Goal: Task Accomplishment & Management: Use online tool/utility

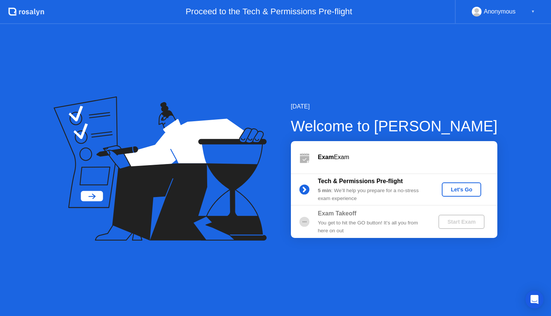
click at [470, 188] on div "Let's Go" at bounding box center [461, 190] width 33 height 6
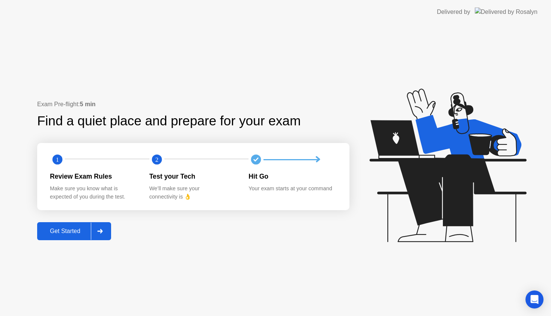
click at [71, 237] on button "Get Started" at bounding box center [74, 231] width 74 height 18
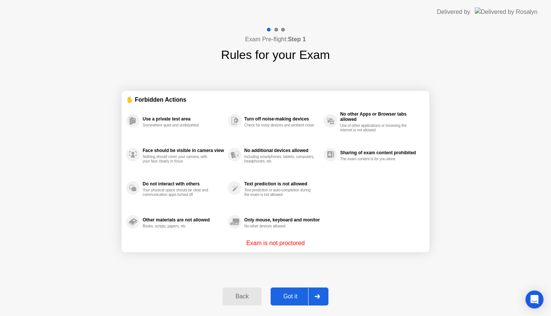
click at [296, 298] on div "Got it" at bounding box center [290, 296] width 35 height 7
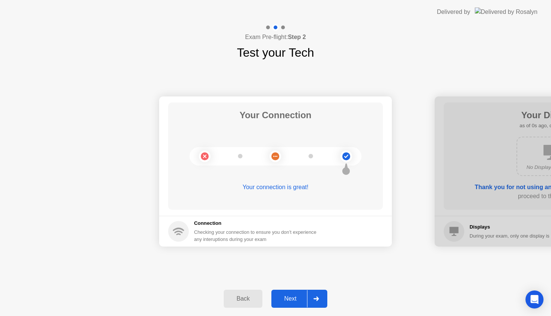
click at [296, 298] on div "Next" at bounding box center [290, 298] width 33 height 7
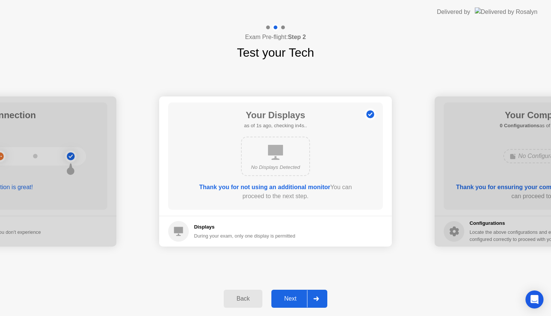
click at [296, 299] on div "Next" at bounding box center [290, 298] width 33 height 7
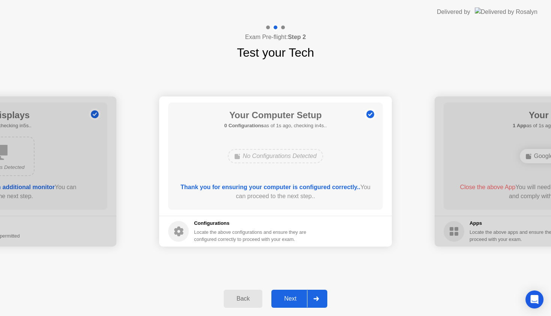
click at [296, 299] on div "Next" at bounding box center [290, 298] width 33 height 7
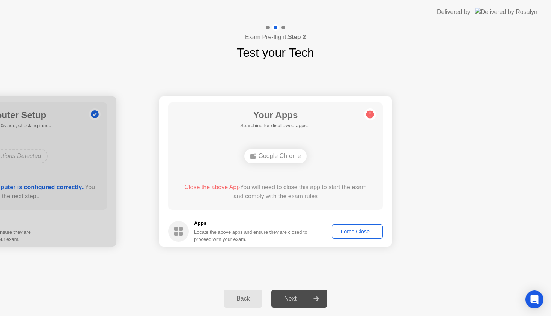
click at [352, 233] on div "Force Close..." at bounding box center [358, 232] width 46 height 6
click at [289, 274] on div "Your Connection Your connection is great! Connection Checking your connection t…" at bounding box center [275, 172] width 551 height 220
click at [359, 229] on div "Force Close..." at bounding box center [358, 232] width 46 height 6
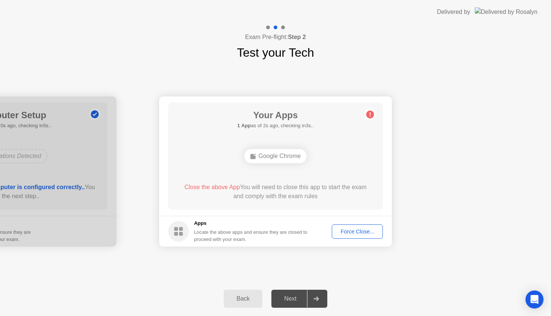
click at [301, 269] on div "Your Connection Your connection is great! Connection Checking your connection t…" at bounding box center [275, 172] width 551 height 220
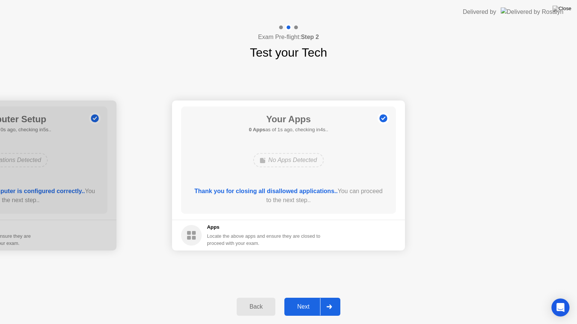
click at [307, 306] on div "Next" at bounding box center [302, 307] width 33 height 7
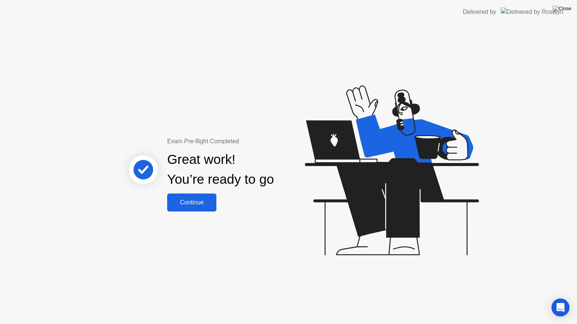
click at [200, 207] on button "Continue" at bounding box center [191, 203] width 49 height 18
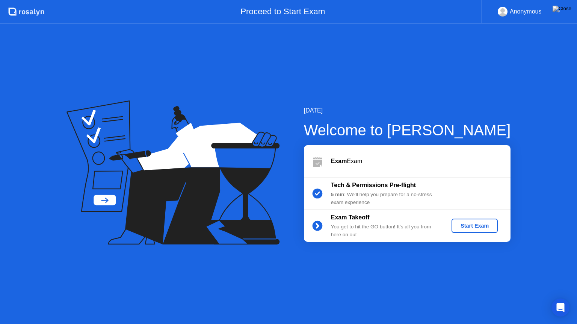
click at [475, 227] on div "Start Exam" at bounding box center [474, 226] width 40 height 6
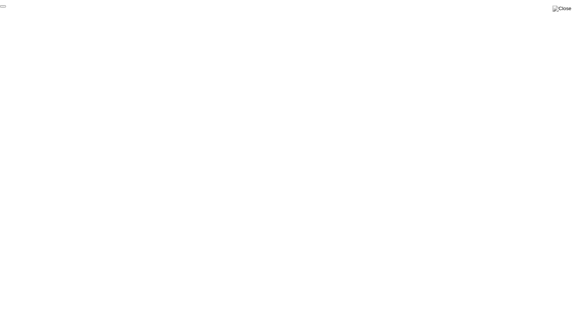
click div "End Proctoring Session"
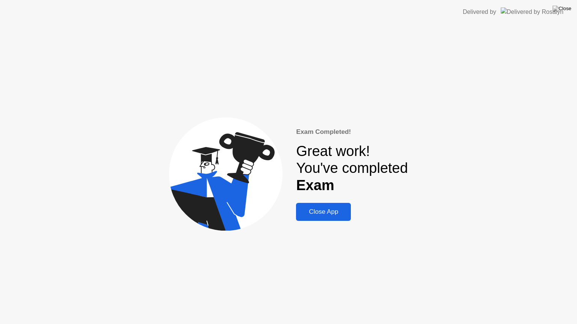
click at [325, 221] on button "Close App" at bounding box center [323, 212] width 55 height 18
